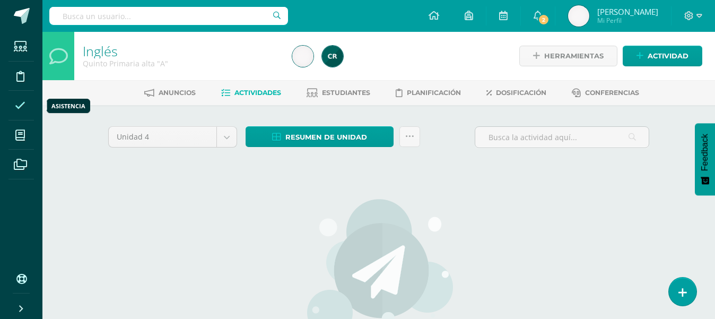
click at [21, 101] on icon at bounding box center [20, 105] width 11 height 11
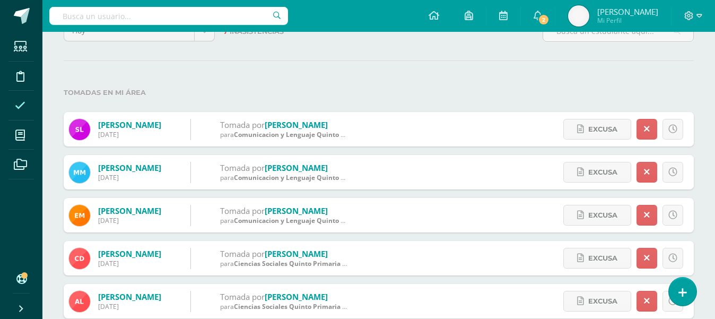
scroll to position [83, 0]
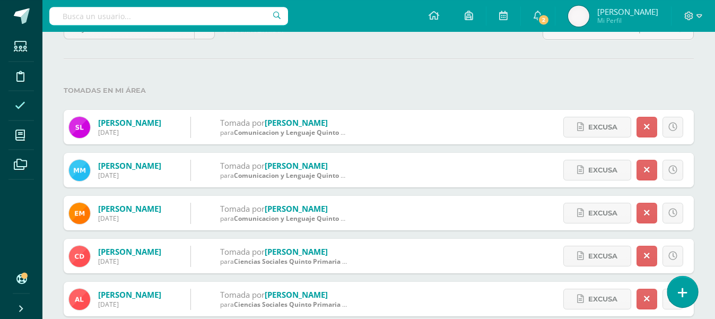
click at [679, 289] on icon at bounding box center [683, 292] width 10 height 12
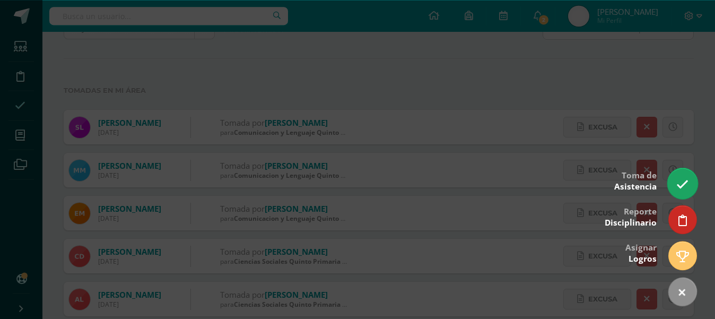
click at [679, 178] on link at bounding box center [682, 183] width 30 height 31
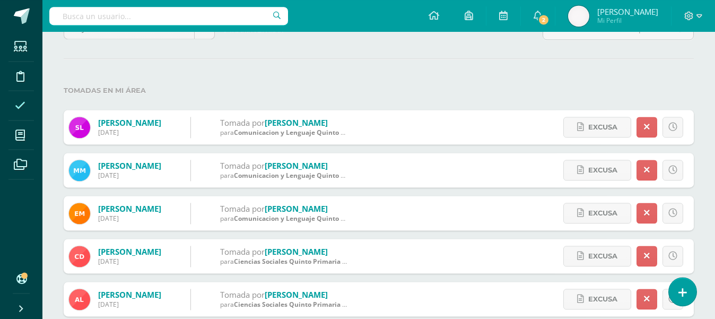
scroll to position [83, 0]
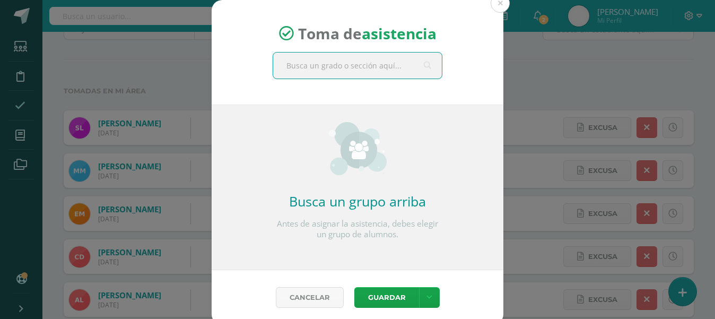
click at [351, 64] on input "text" at bounding box center [357, 66] width 169 height 26
type input "cuart"
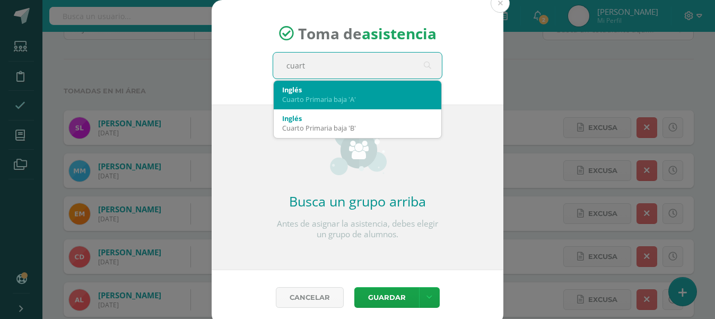
click at [328, 98] on div "Cuarto Primaria baja 'A'" at bounding box center [357, 99] width 151 height 10
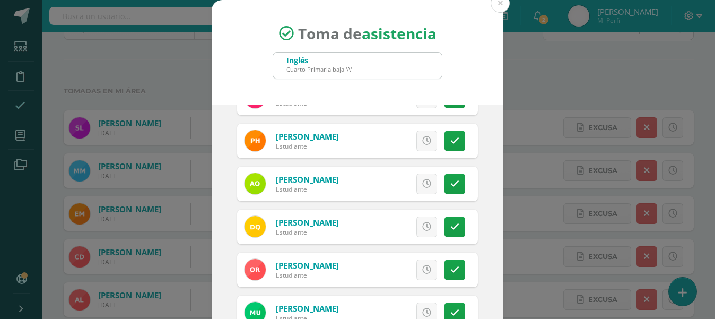
scroll to position [674, 0]
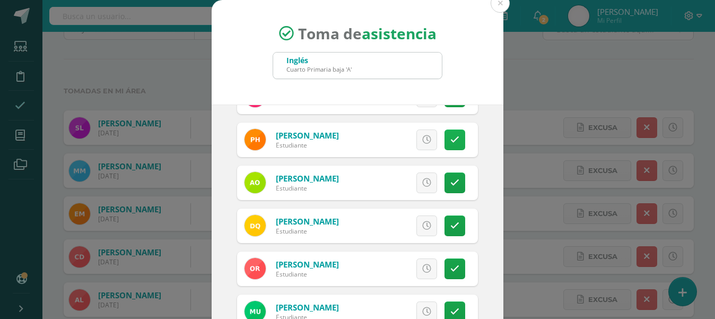
click at [460, 146] on link at bounding box center [455, 139] width 21 height 21
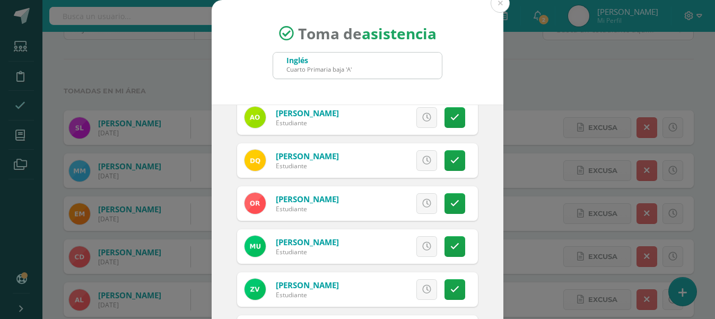
scroll to position [750, 0]
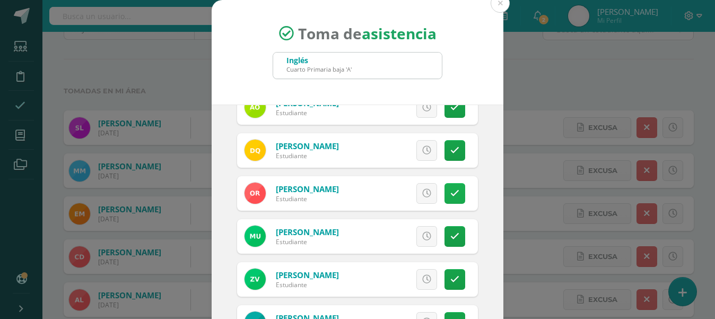
click at [462, 193] on link at bounding box center [455, 193] width 21 height 21
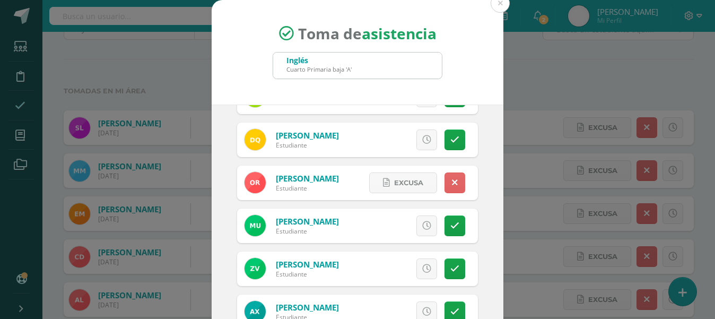
scroll to position [82, 0]
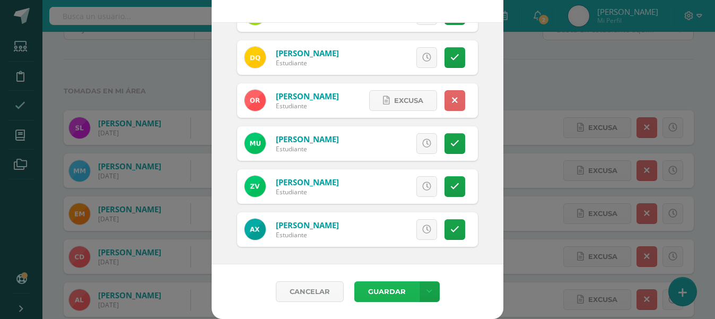
click at [385, 289] on button "Guardar" at bounding box center [386, 291] width 65 height 21
